Goal: Task Accomplishment & Management: Use online tool/utility

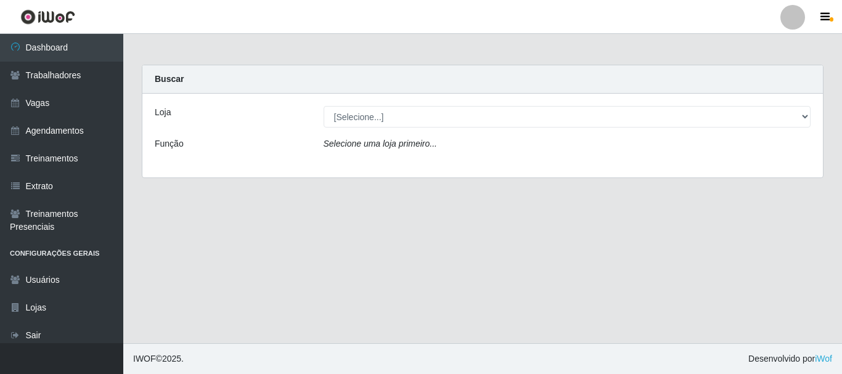
select select "399"
click at [324, 106] on select "[Selecione...] SuperFácil Atacado - [PERSON_NAME]" at bounding box center [568, 117] width 488 height 22
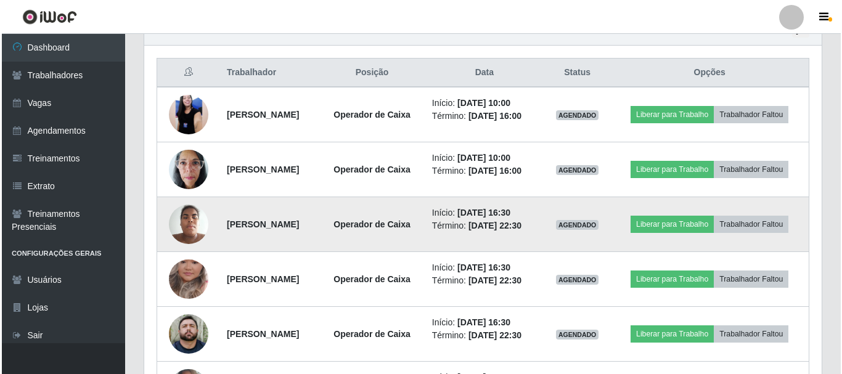
scroll to position [432, 0]
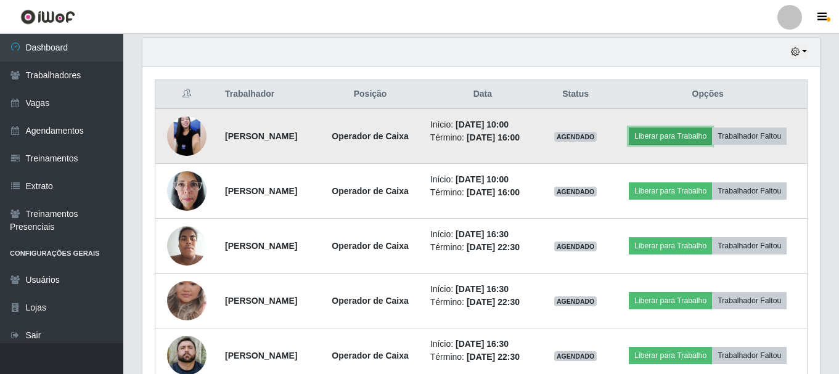
click at [665, 131] on button "Liberar para Trabalho" at bounding box center [670, 136] width 83 height 17
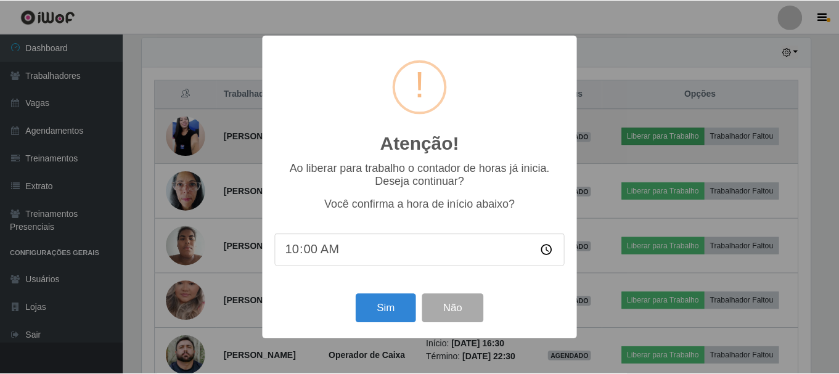
scroll to position [256, 672]
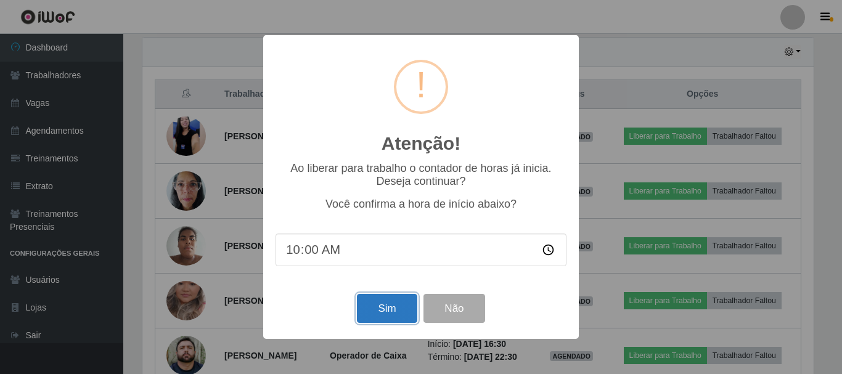
click at [384, 307] on button "Sim" at bounding box center [387, 308] width 60 height 29
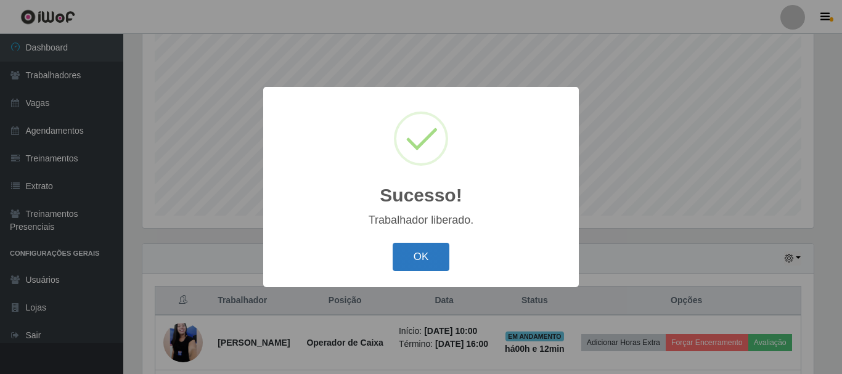
click at [430, 250] on button "OK" at bounding box center [421, 257] width 57 height 29
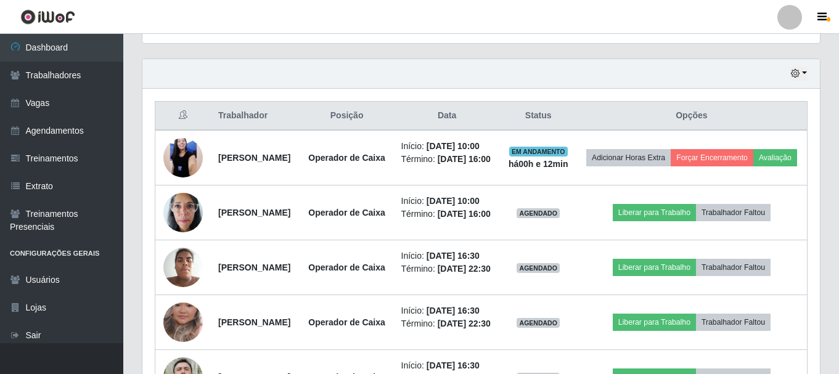
scroll to position [472, 0]
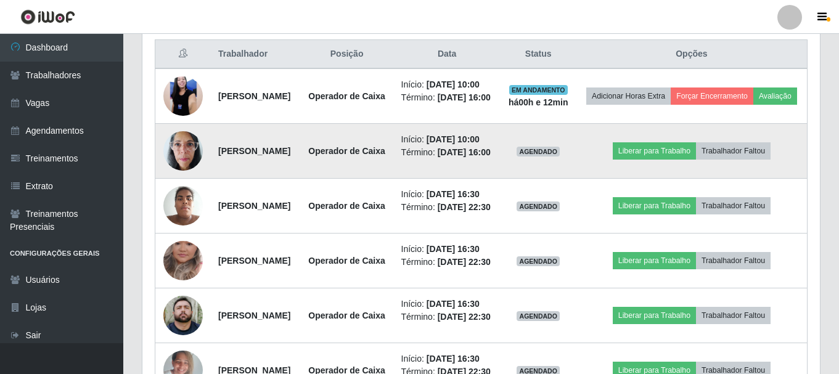
click at [191, 177] on img at bounding box center [182, 151] width 39 height 52
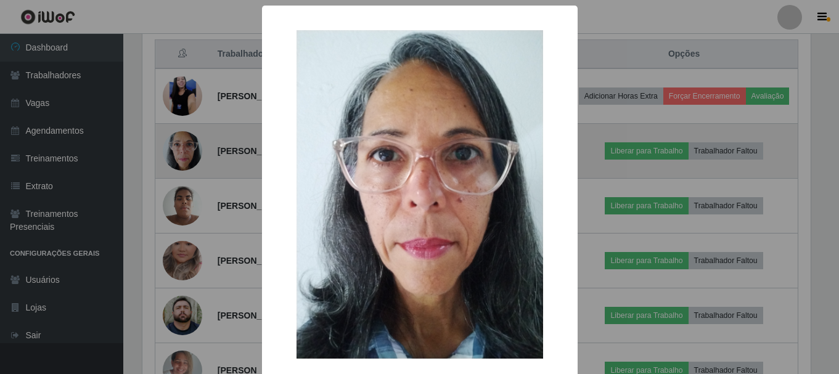
scroll to position [256, 672]
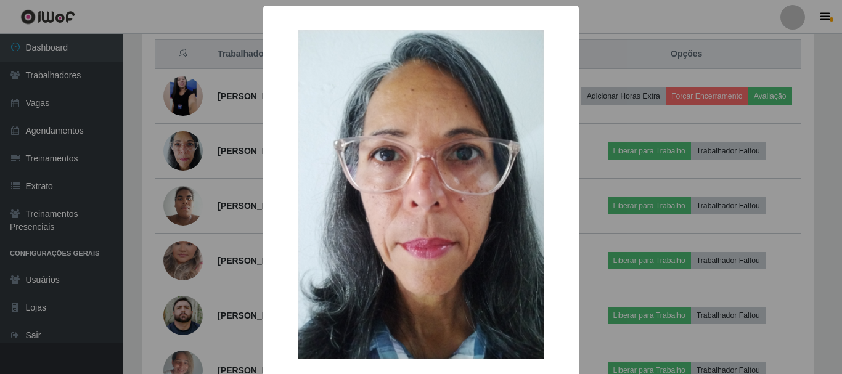
click at [221, 175] on div "× OK Cancel" at bounding box center [421, 187] width 842 height 374
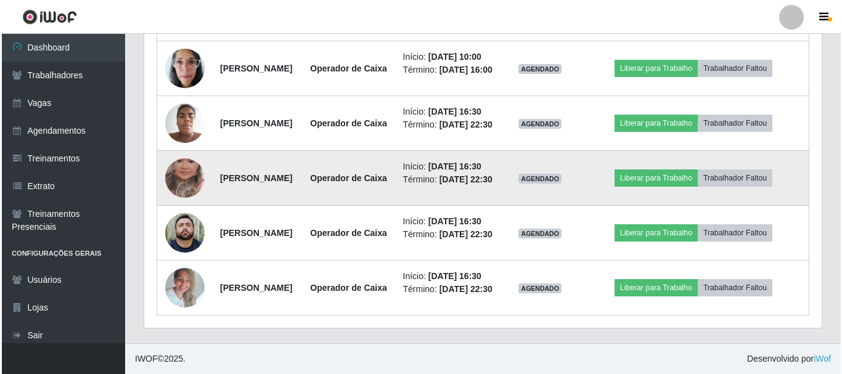
scroll to position [533, 0]
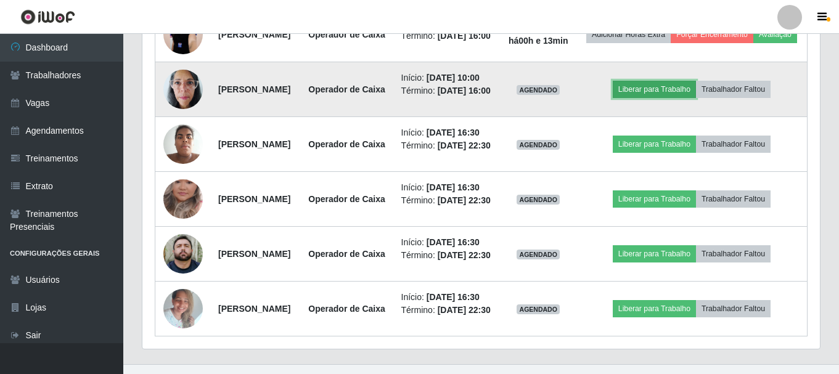
click at [676, 98] on button "Liberar para Trabalho" at bounding box center [654, 89] width 83 height 17
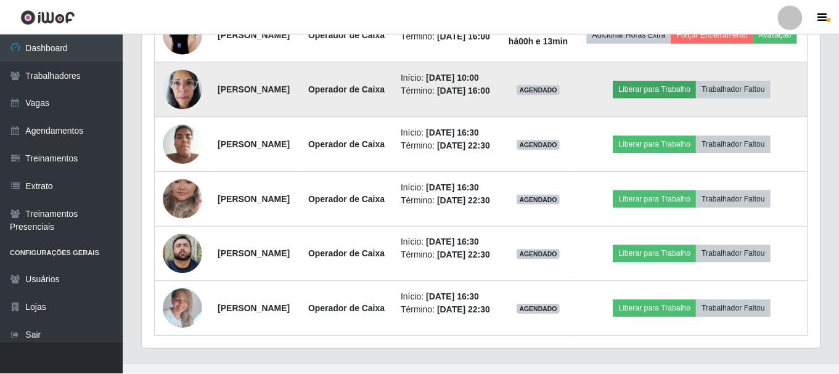
scroll to position [256, 672]
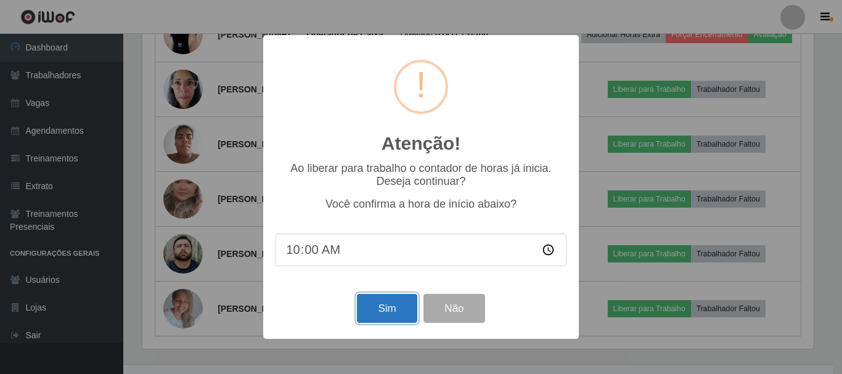
click at [379, 313] on button "Sim" at bounding box center [387, 308] width 60 height 29
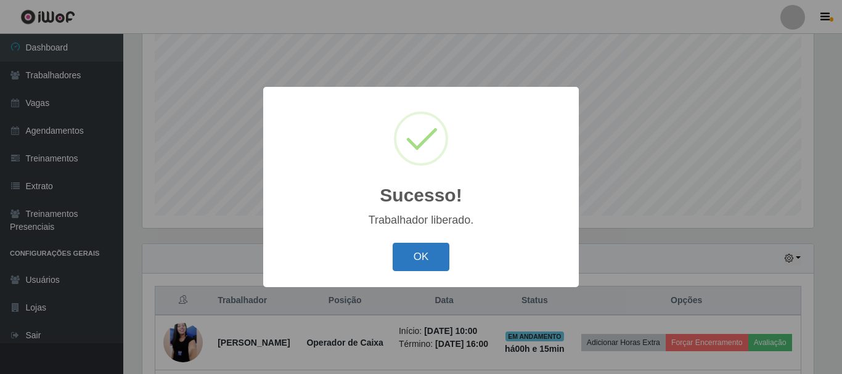
click at [410, 270] on button "OK" at bounding box center [421, 257] width 57 height 29
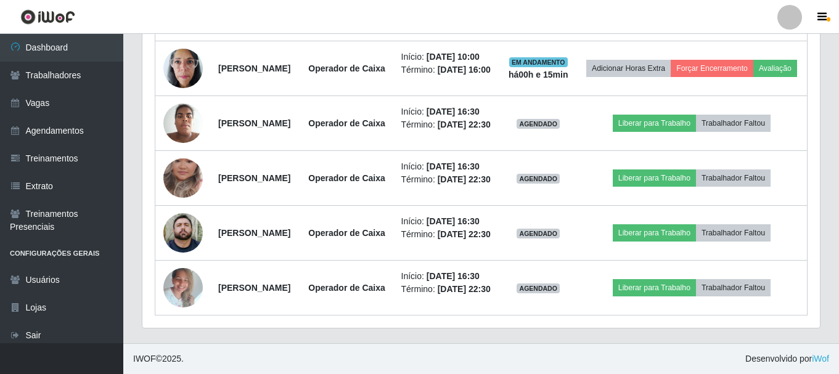
scroll to position [688, 0]
